Goal: Information Seeking & Learning: Learn about a topic

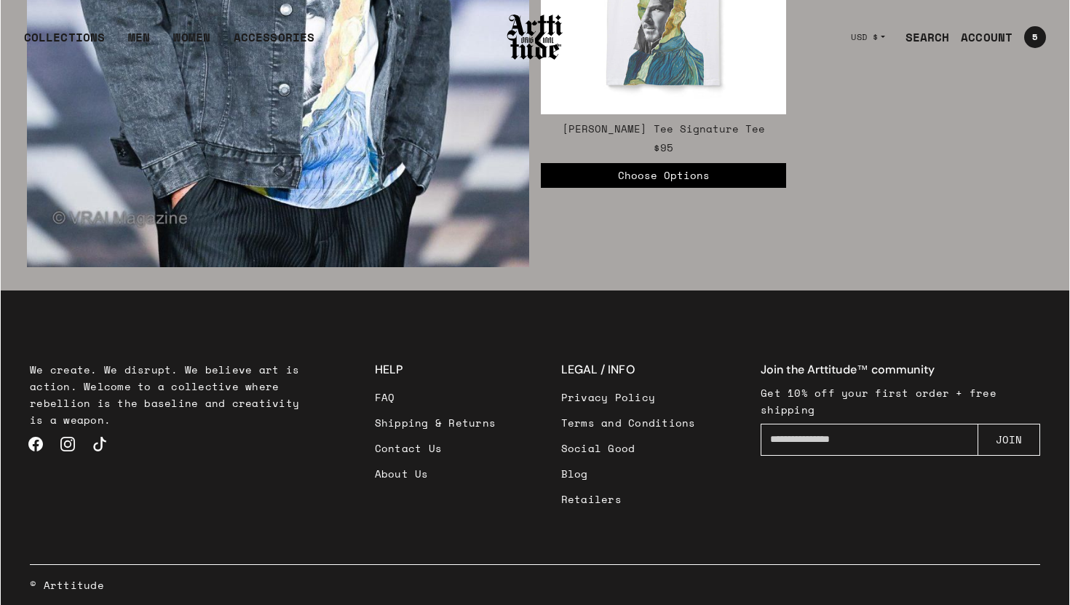
scroll to position [2601, 0]
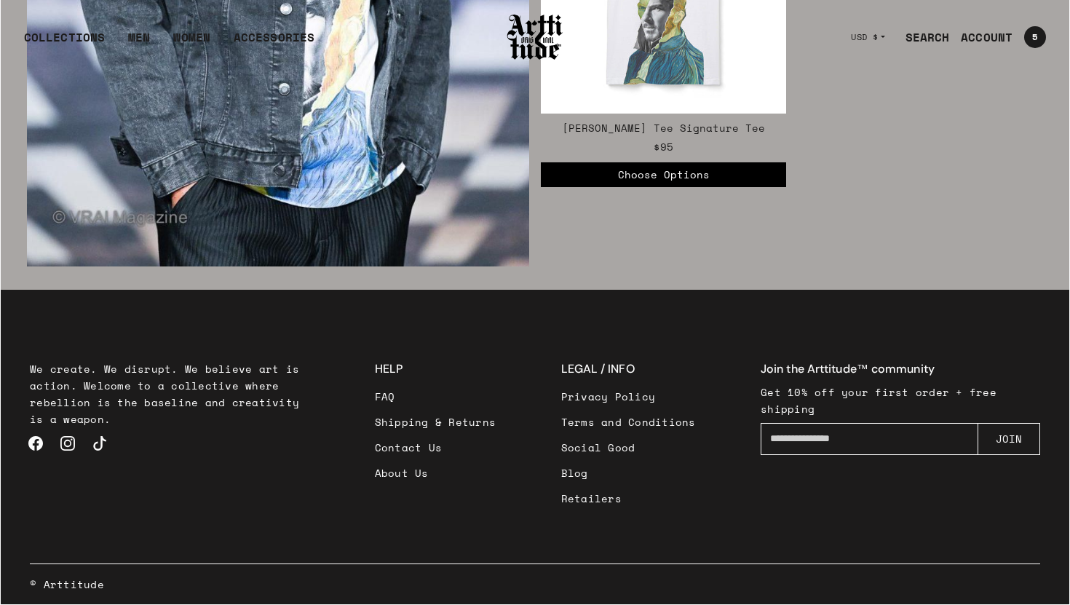
click at [396, 446] on link "Contact Us" at bounding box center [436, 447] width 122 height 25
click at [391, 400] on link "FAQ" at bounding box center [436, 396] width 122 height 25
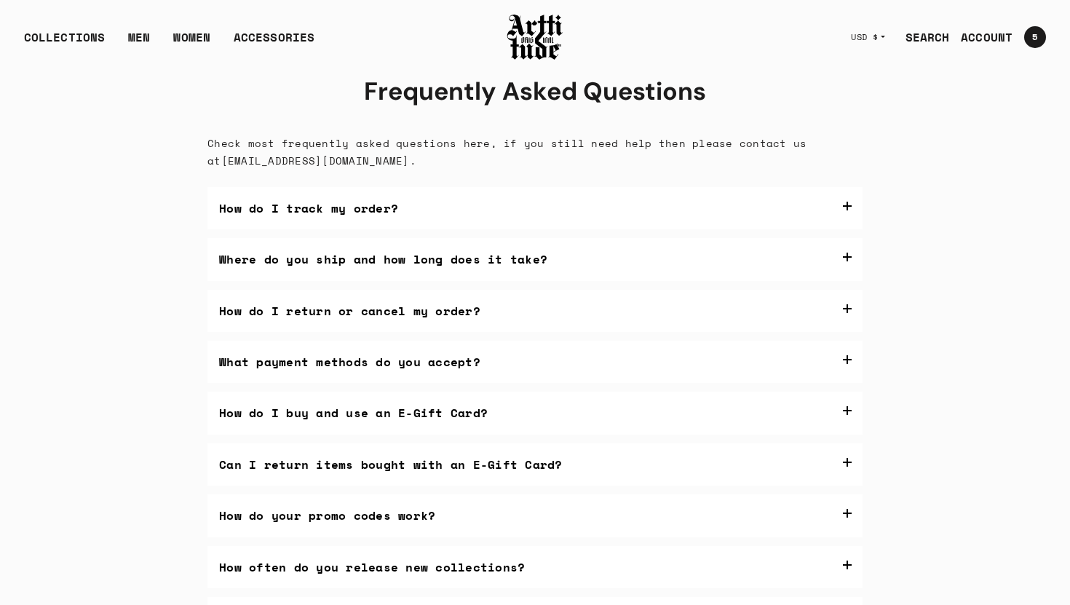
scroll to position [13, 0]
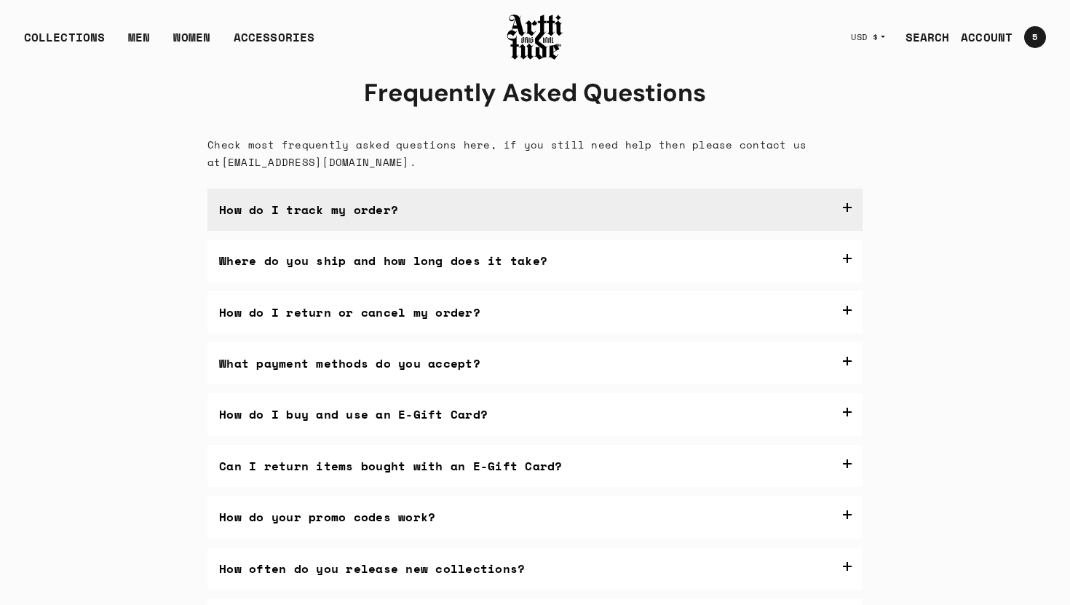
click at [847, 210] on label "How do I track my order?" at bounding box center [534, 210] width 655 height 42
click at [848, 210] on label "How do I track my order?" at bounding box center [534, 210] width 655 height 42
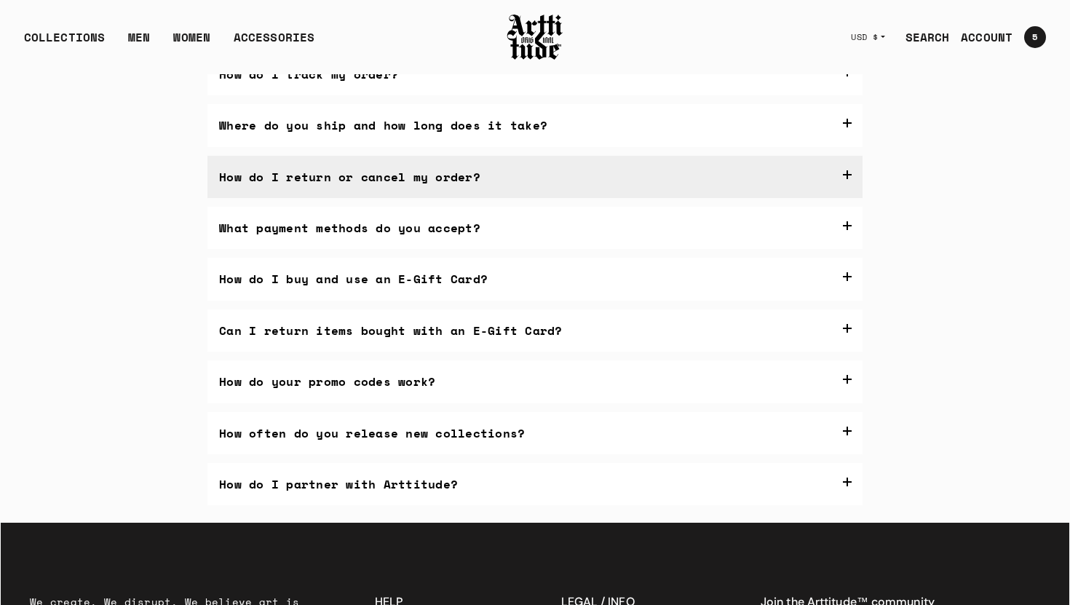
scroll to position [162, 0]
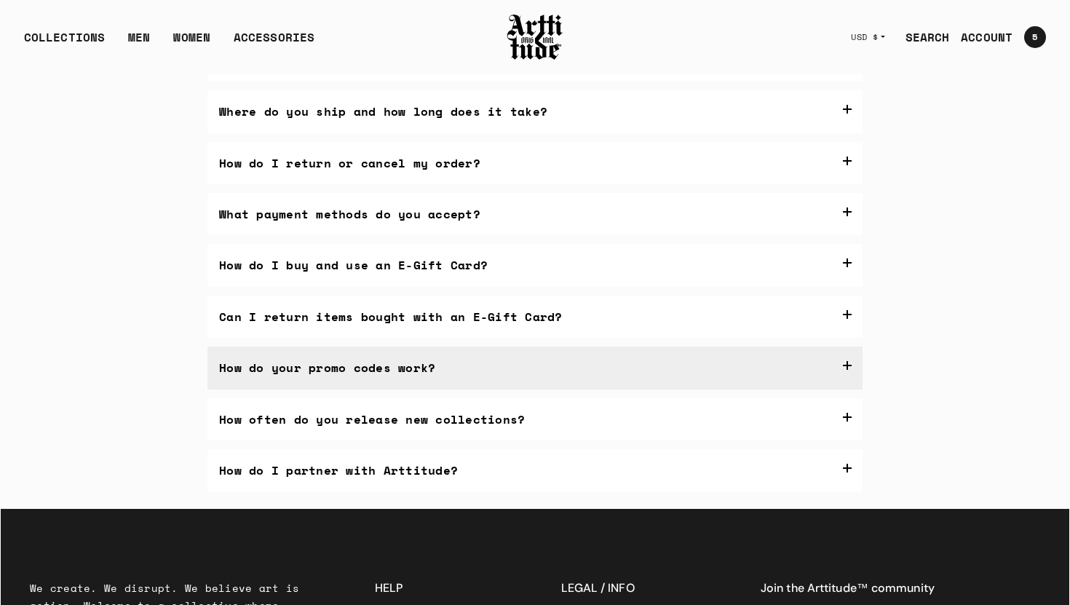
click at [846, 365] on label "How do your promo codes work?" at bounding box center [534, 368] width 655 height 42
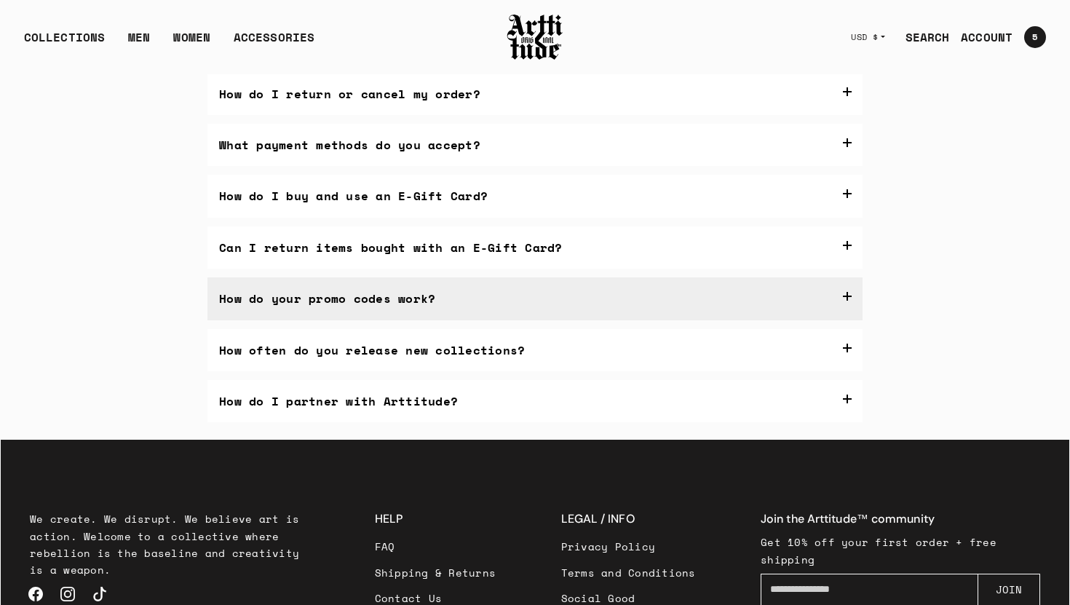
scroll to position [235, 0]
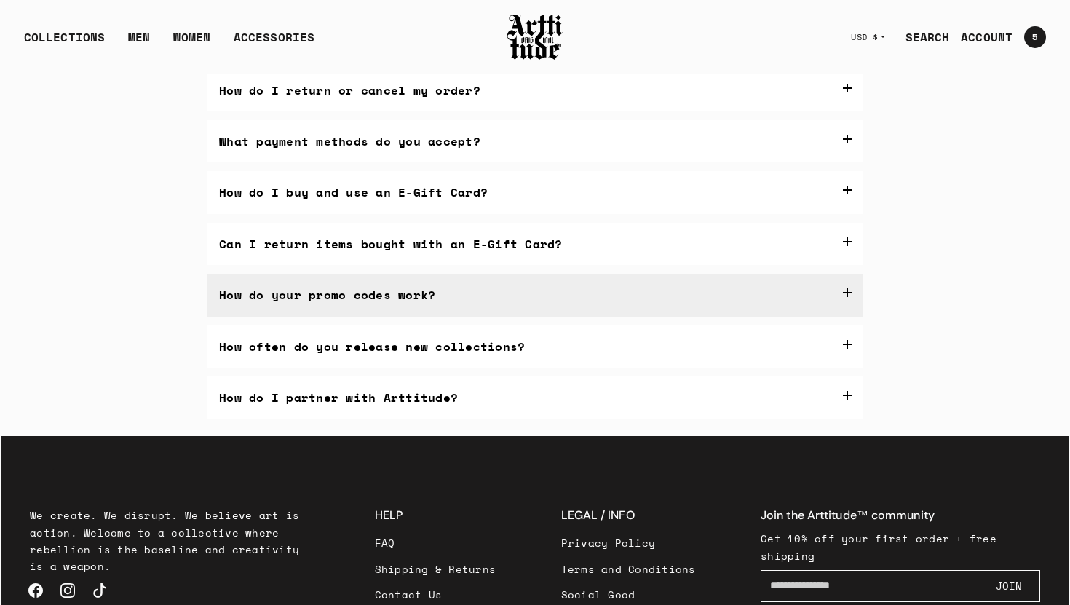
click at [849, 291] on label "How do your promo codes work?" at bounding box center [534, 295] width 655 height 42
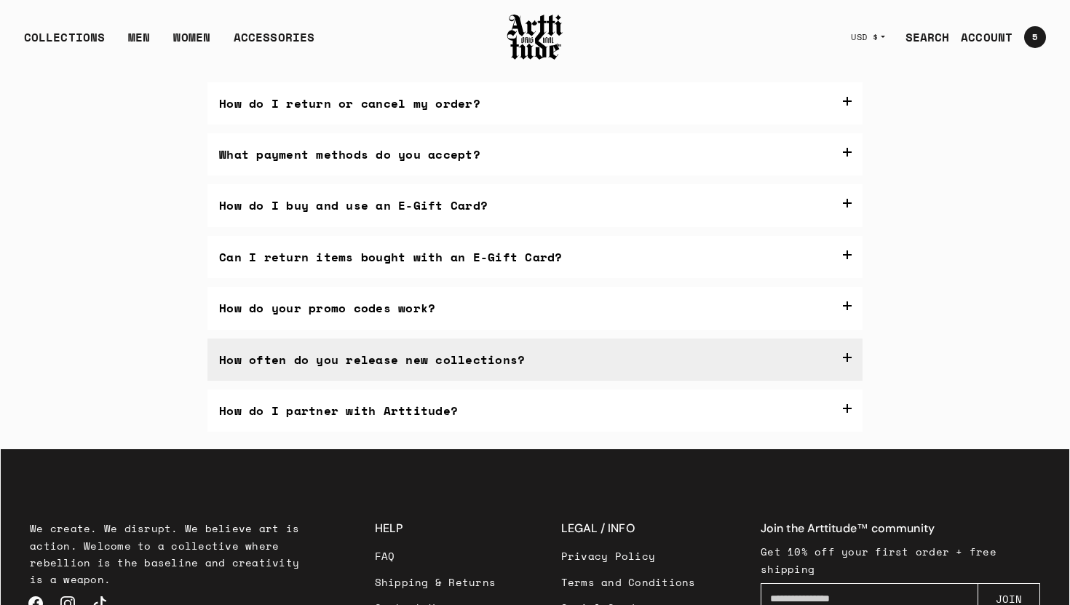
scroll to position [225, 0]
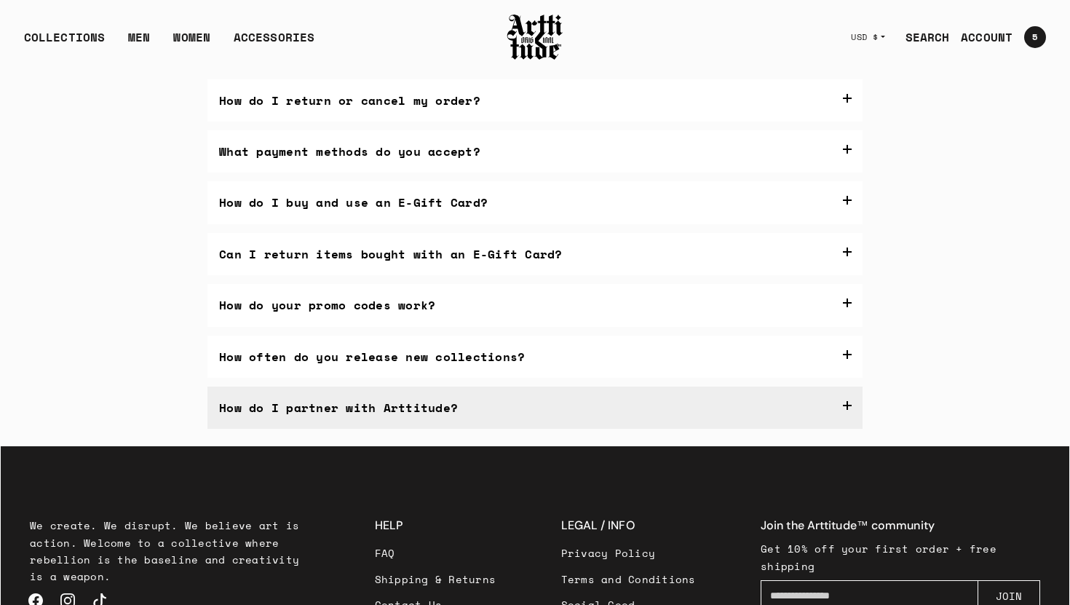
click at [845, 406] on label "How do I partner with Arttitude?" at bounding box center [534, 408] width 655 height 42
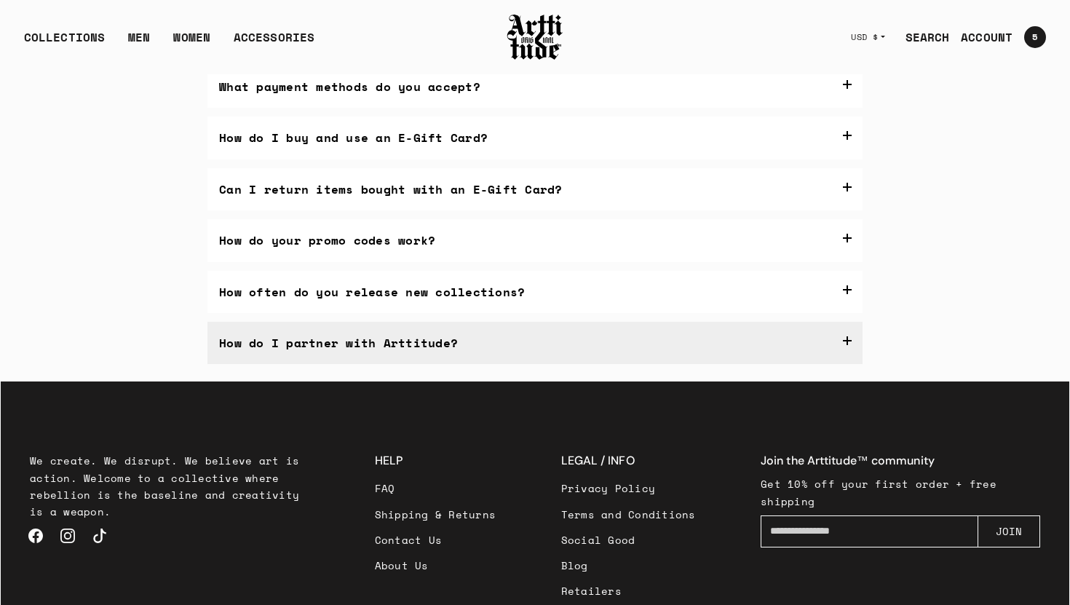
scroll to position [289, 0]
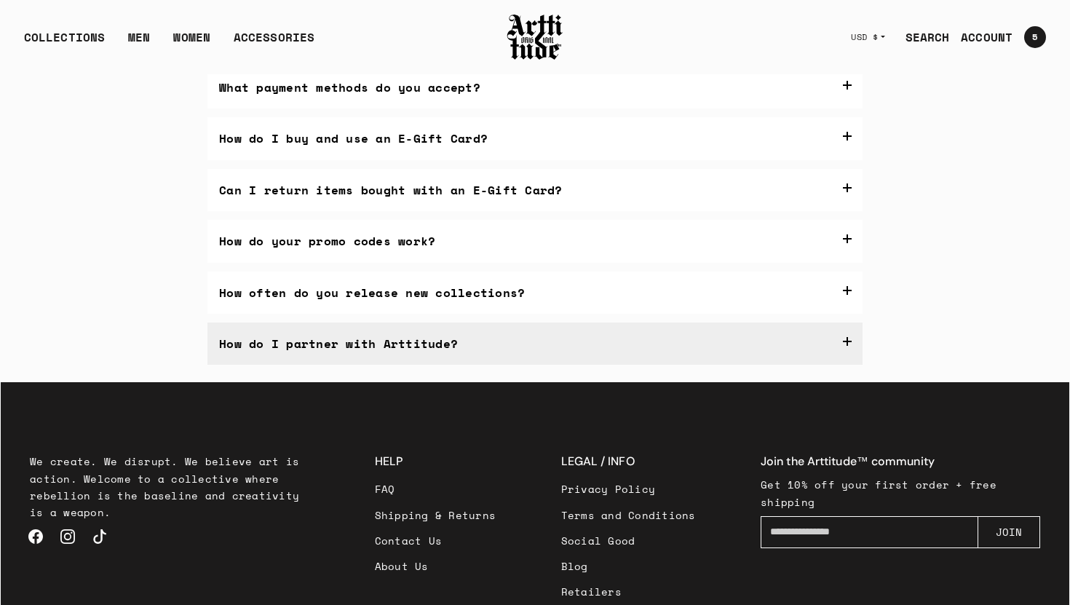
click at [847, 343] on label "How do I partner with Arttitude?" at bounding box center [534, 344] width 655 height 42
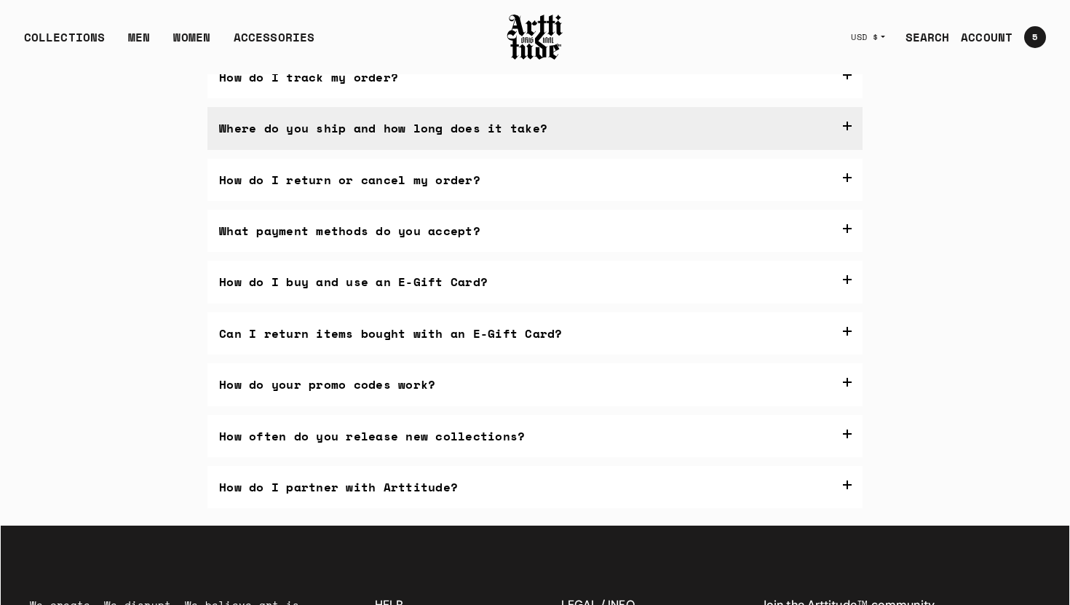
scroll to position [382, 0]
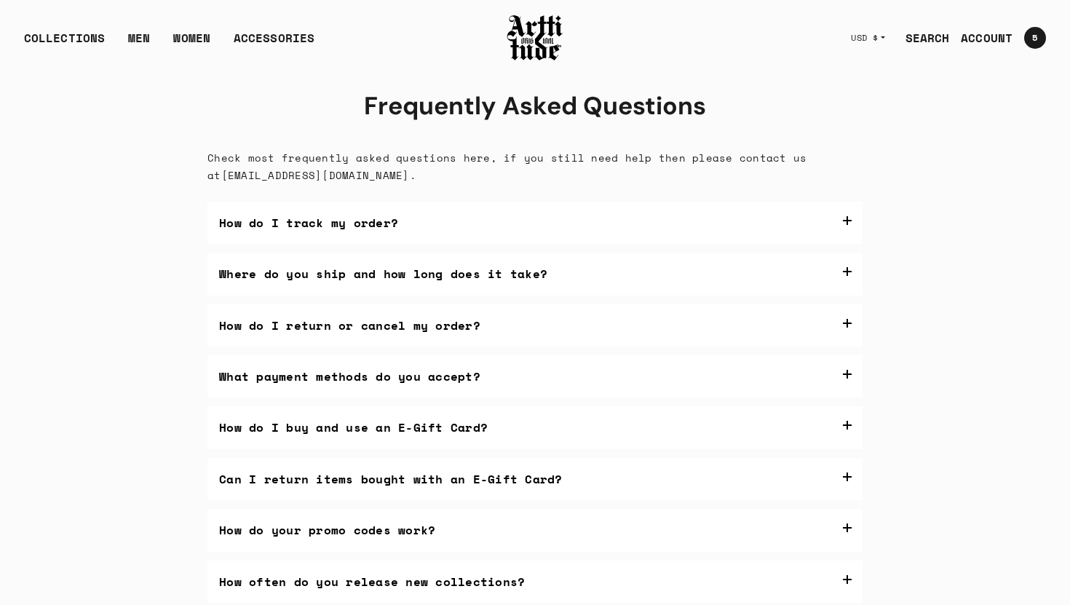
scroll to position [382, 0]
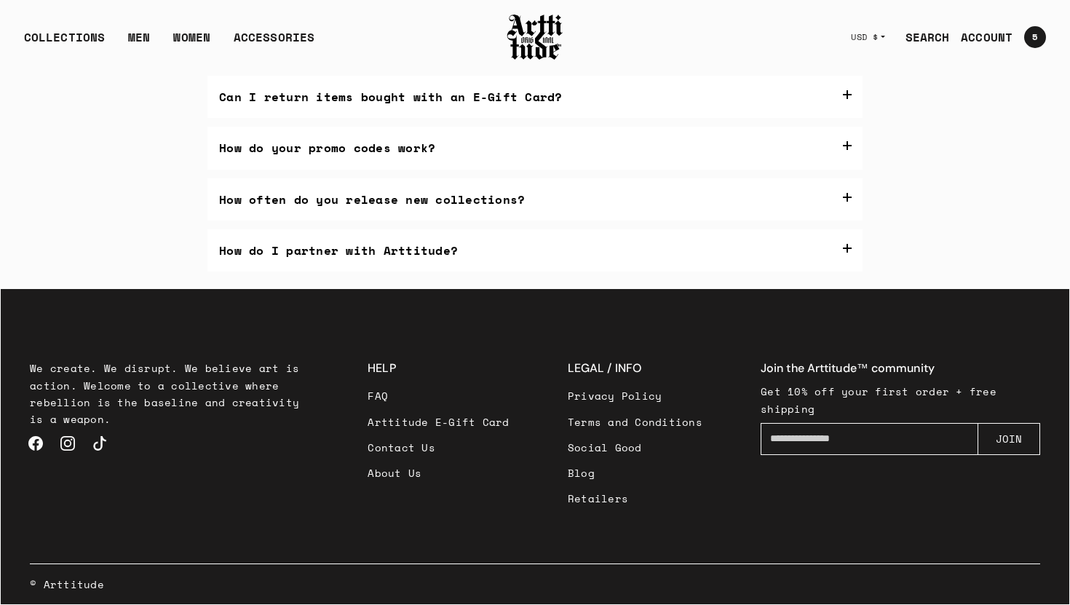
click at [455, 425] on link "Arttitude E-Gift Card" at bounding box center [438, 421] width 141 height 25
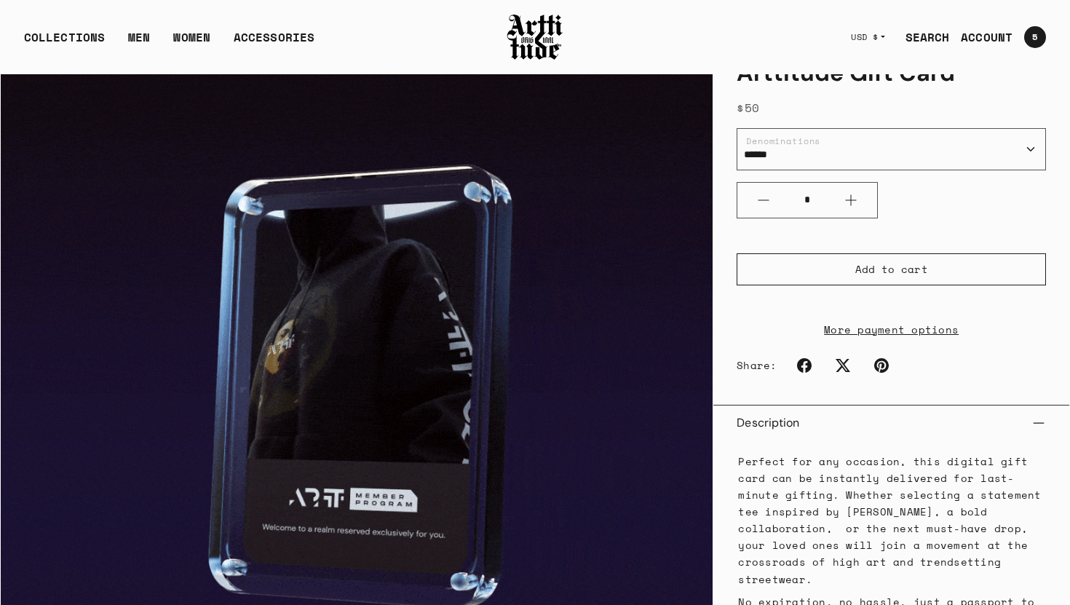
scroll to position [72, 0]
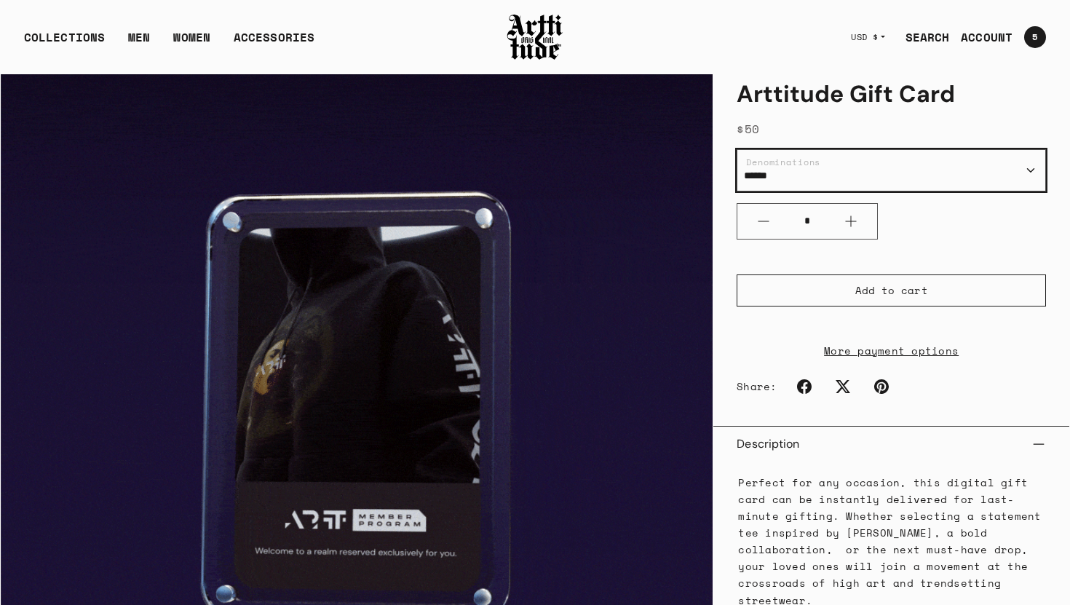
click at [1033, 167] on select "****** ******* ******* *******" at bounding box center [891, 170] width 309 height 42
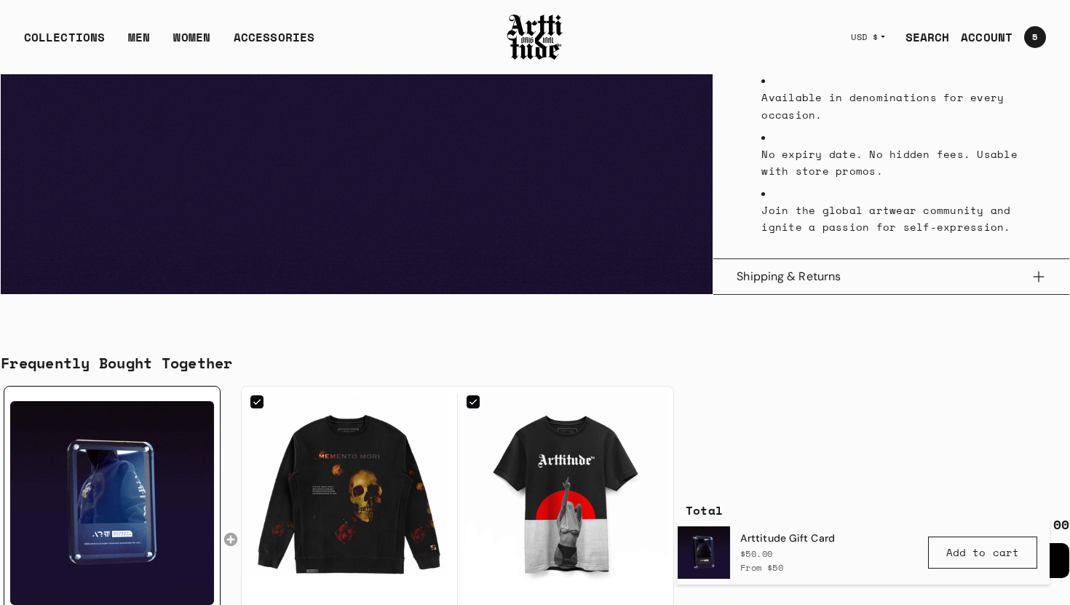
scroll to position [748, 0]
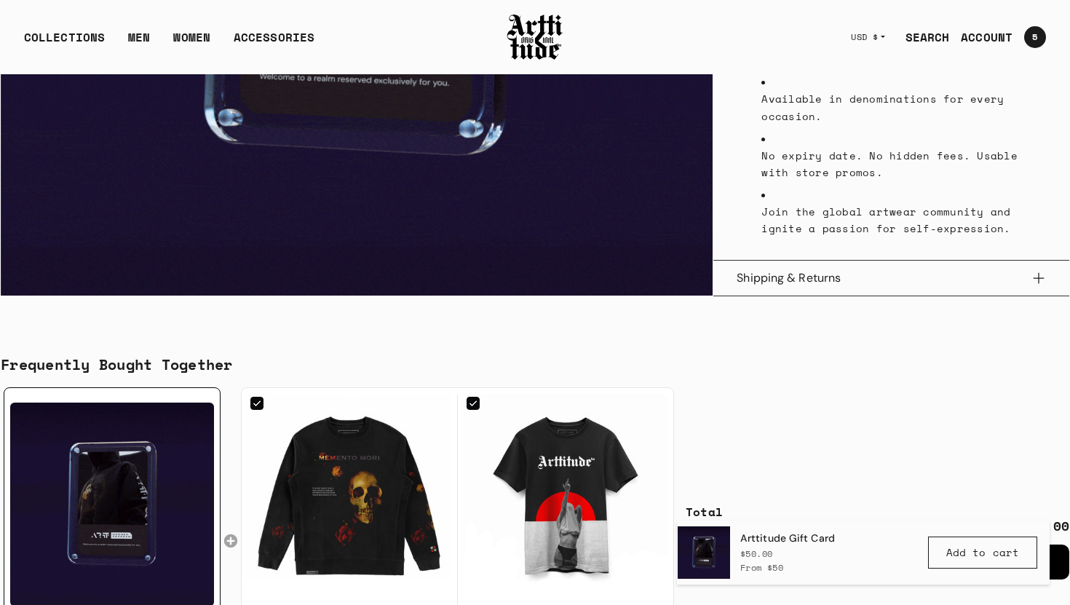
click at [1036, 277] on button "Shipping & Returns" at bounding box center [891, 278] width 309 height 35
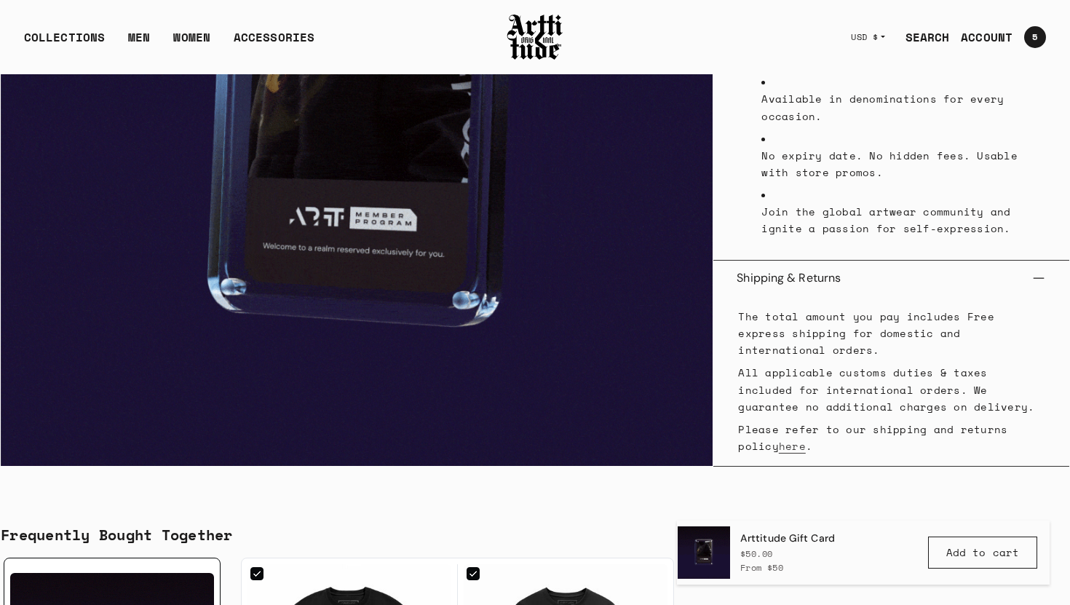
drag, startPoint x: 736, startPoint y: 276, endPoint x: 790, endPoint y: 432, distance: 164.8
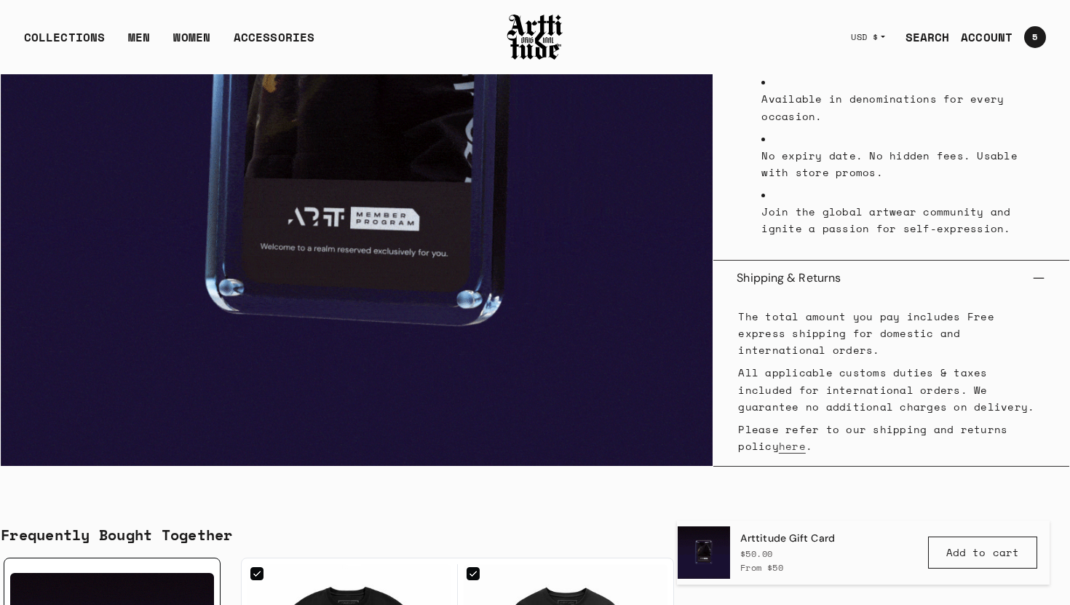
click at [790, 432] on div "Shipping & Returns The total amount you pay includes Free express shipping for …" at bounding box center [891, 364] width 356 height 206
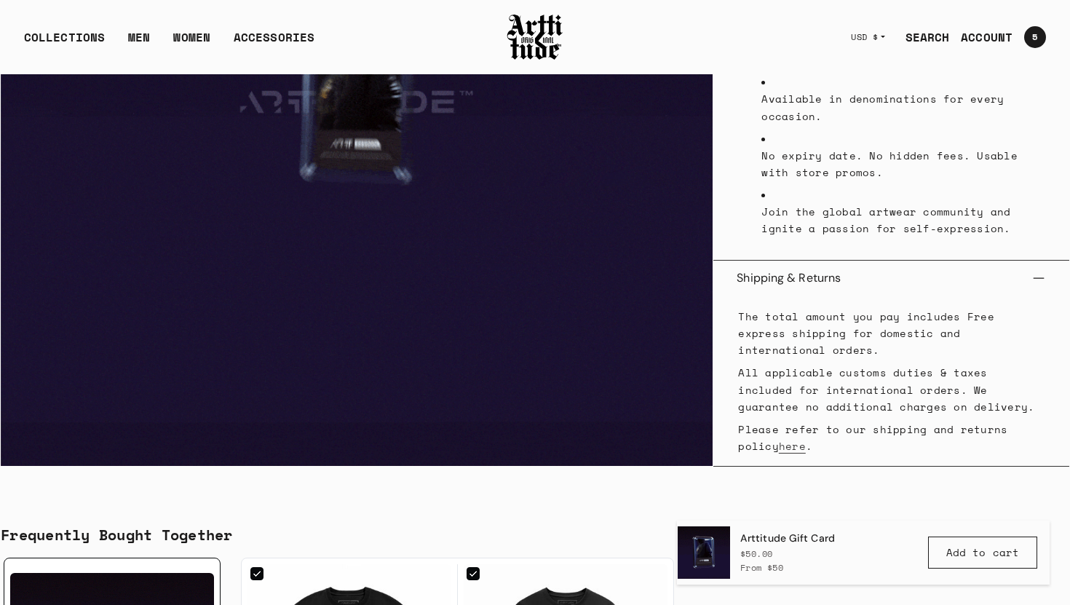
click at [796, 426] on p "Please refer to our shipping and returns policy here ." at bounding box center [891, 437] width 306 height 33
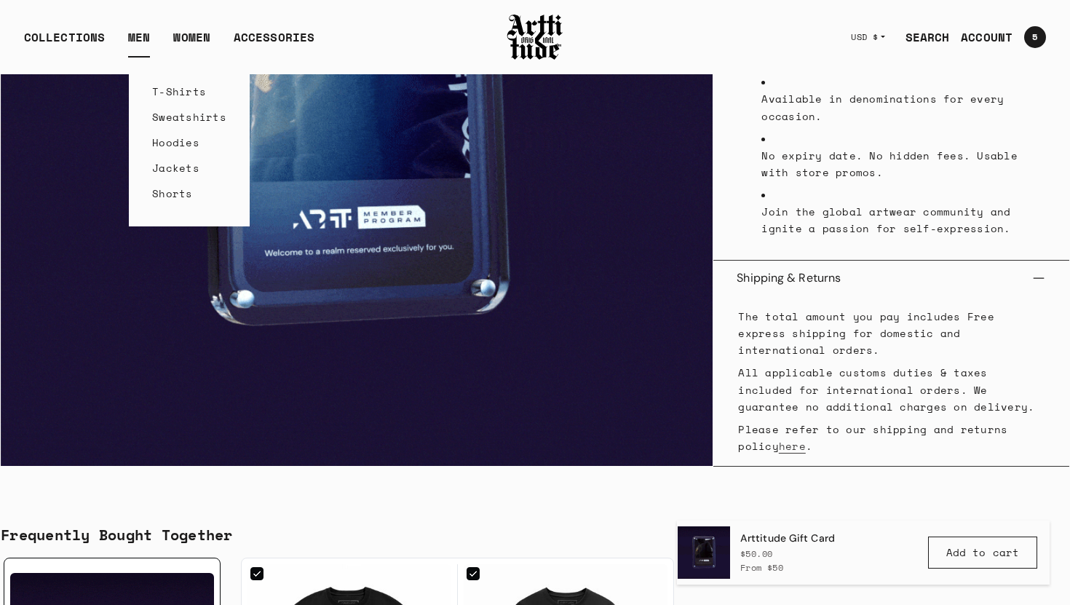
click at [135, 35] on link "MEN" at bounding box center [139, 42] width 22 height 29
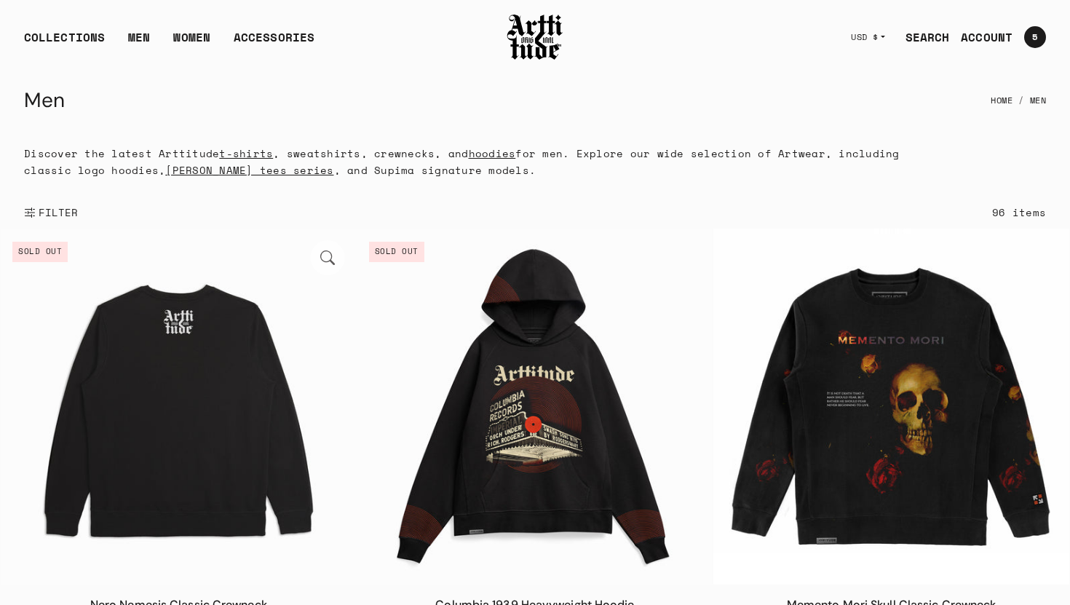
click at [276, 389] on img at bounding box center [179, 407] width 356 height 356
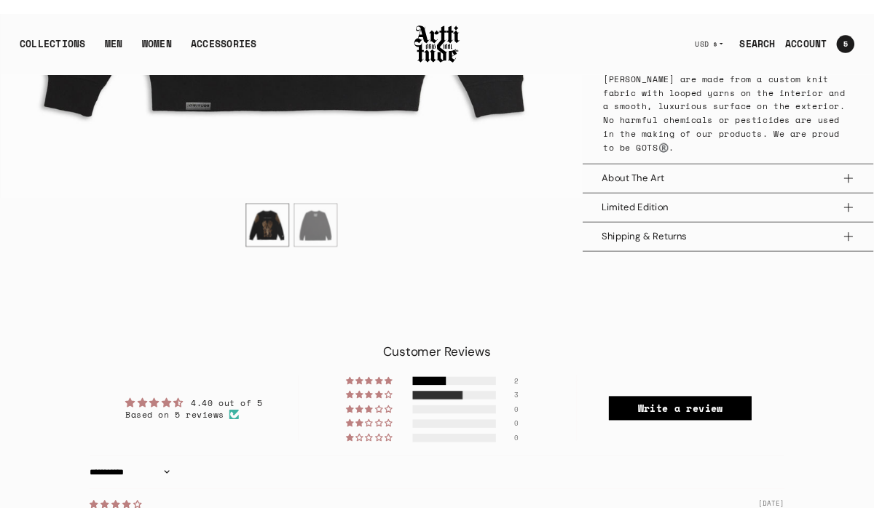
scroll to position [792, 0]
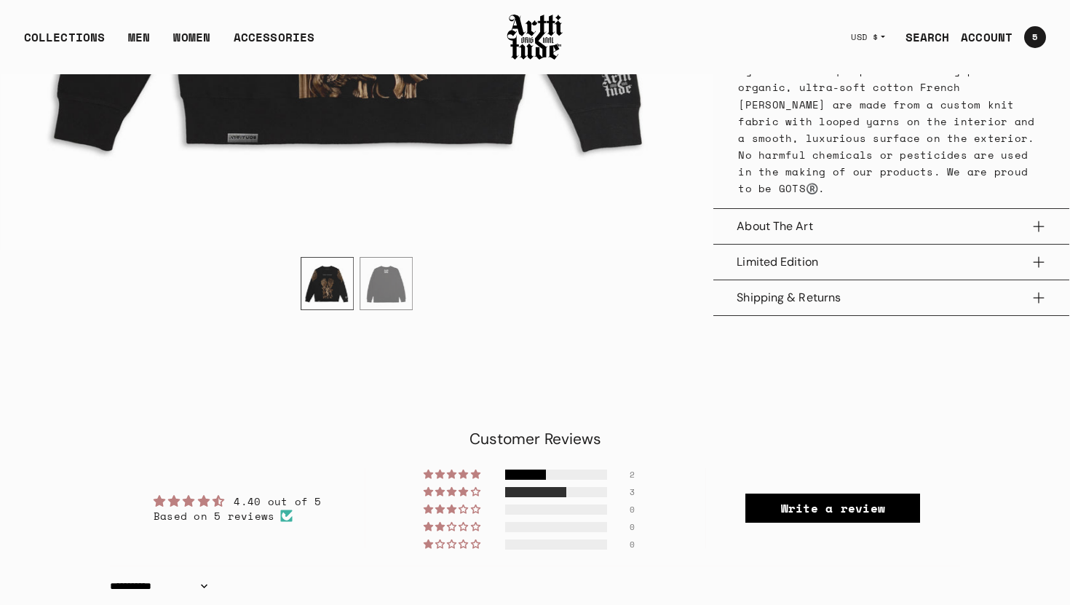
click at [1038, 298] on button "Shipping & Returns" at bounding box center [891, 297] width 309 height 35
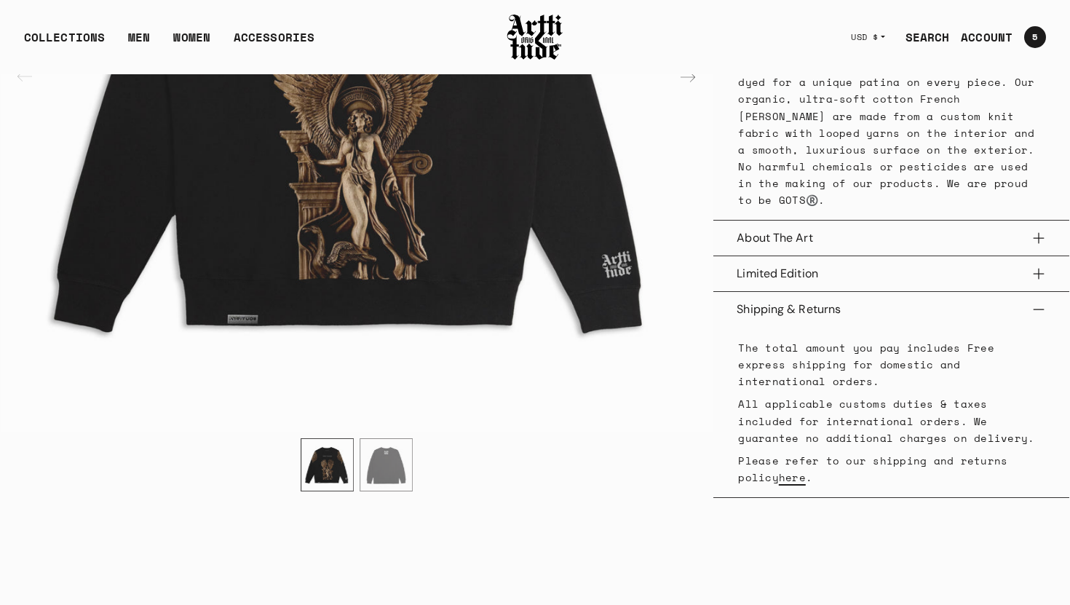
click at [779, 470] on link "here" at bounding box center [792, 477] width 27 height 15
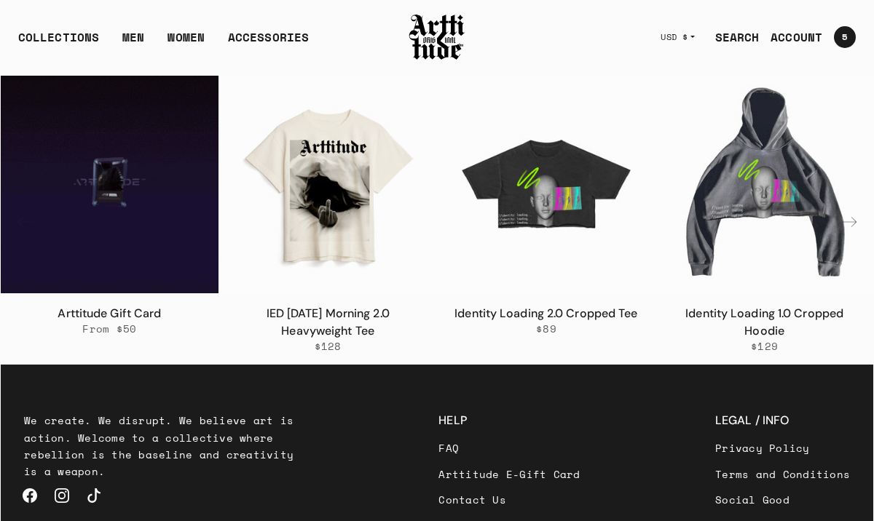
scroll to position [2742, 0]
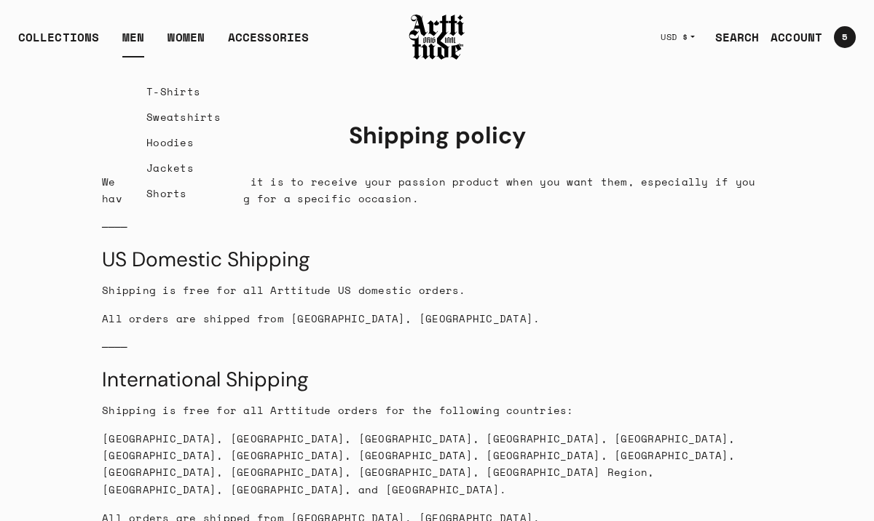
click at [157, 91] on link "T-Shirts" at bounding box center [183, 91] width 74 height 25
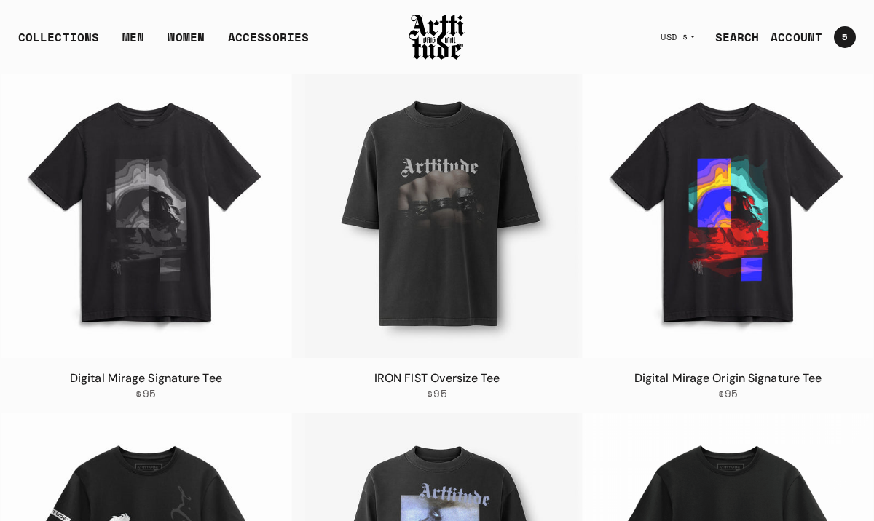
scroll to position [161, 0]
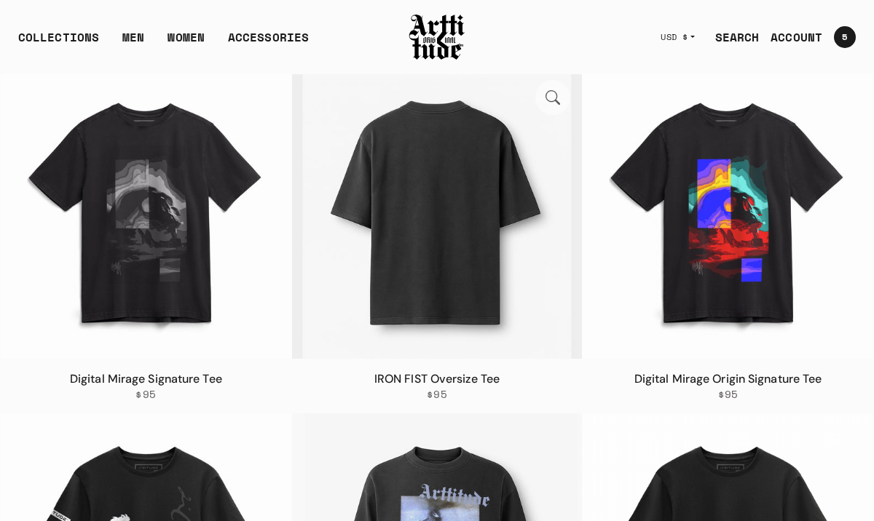
click at [456, 284] on img at bounding box center [437, 213] width 290 height 290
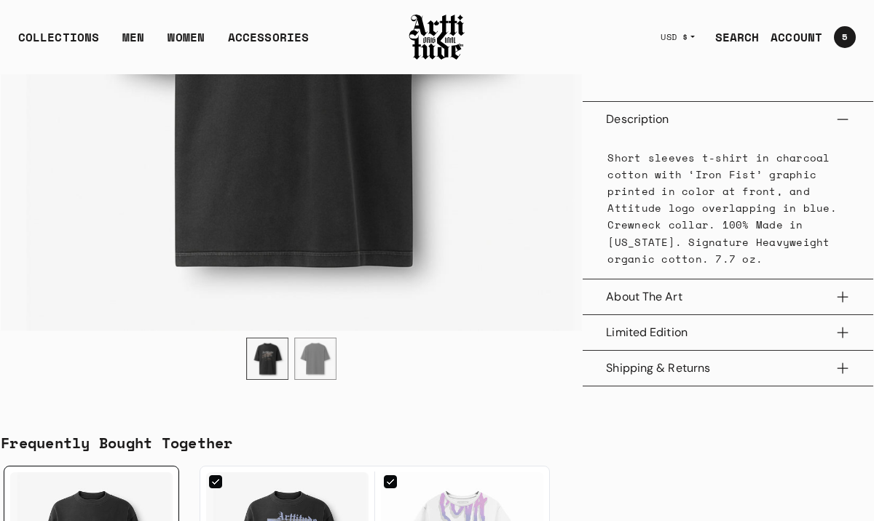
scroll to position [567, 0]
click at [841, 345] on button "Limited Edition" at bounding box center [728, 332] width 244 height 35
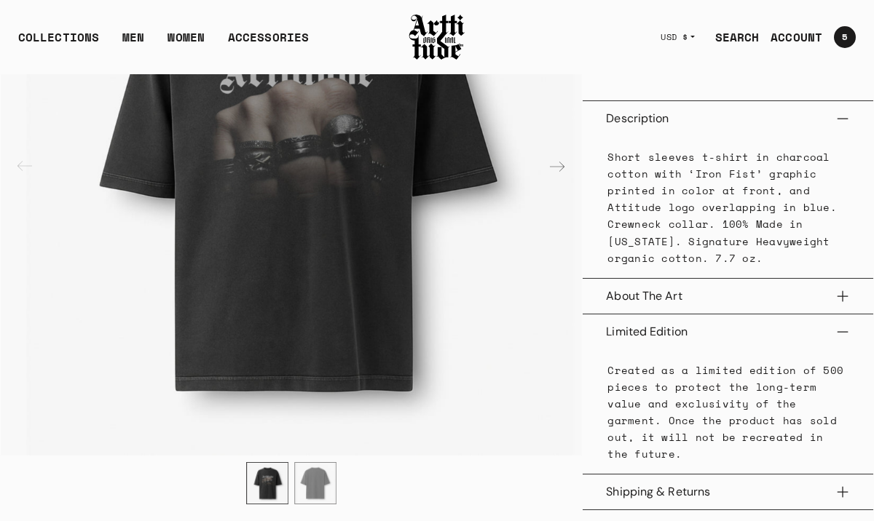
click at [841, 345] on button "Limited Edition" at bounding box center [728, 332] width 244 height 35
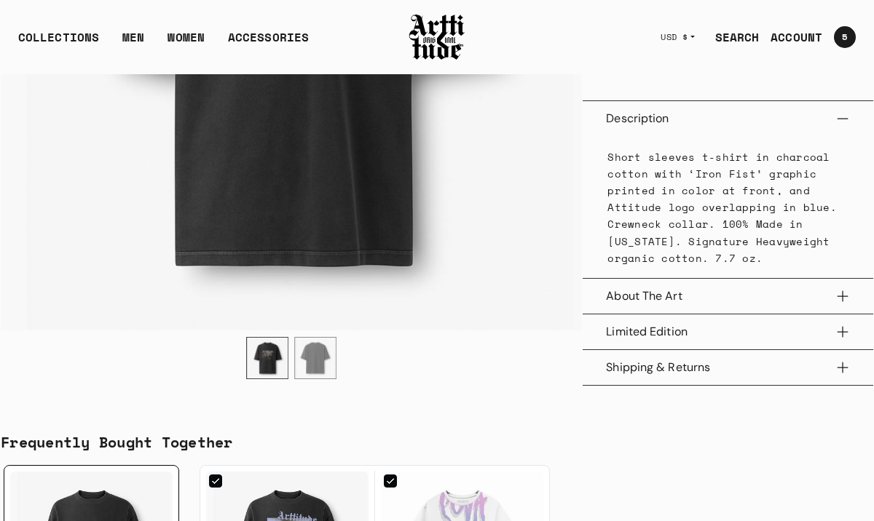
click at [839, 383] on button "Shipping & Returns" at bounding box center [728, 367] width 244 height 35
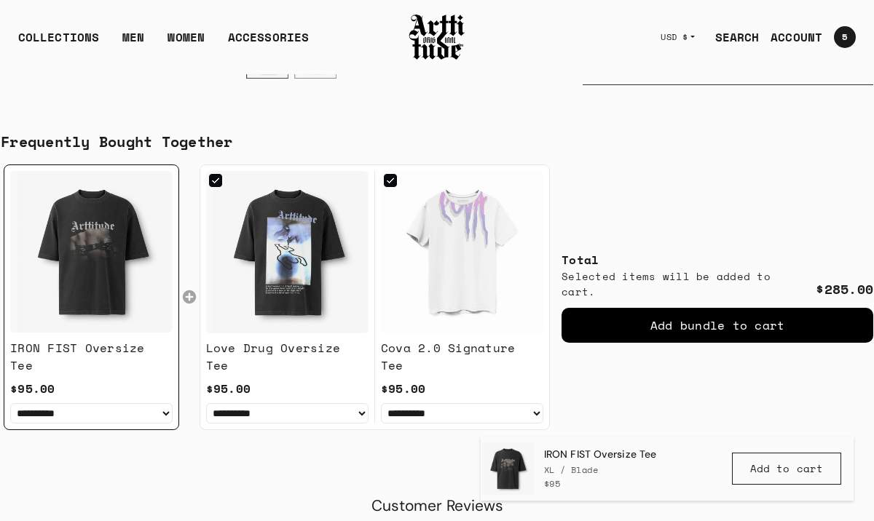
scroll to position [1076, 0]
